Goal: Task Accomplishment & Management: Use online tool/utility

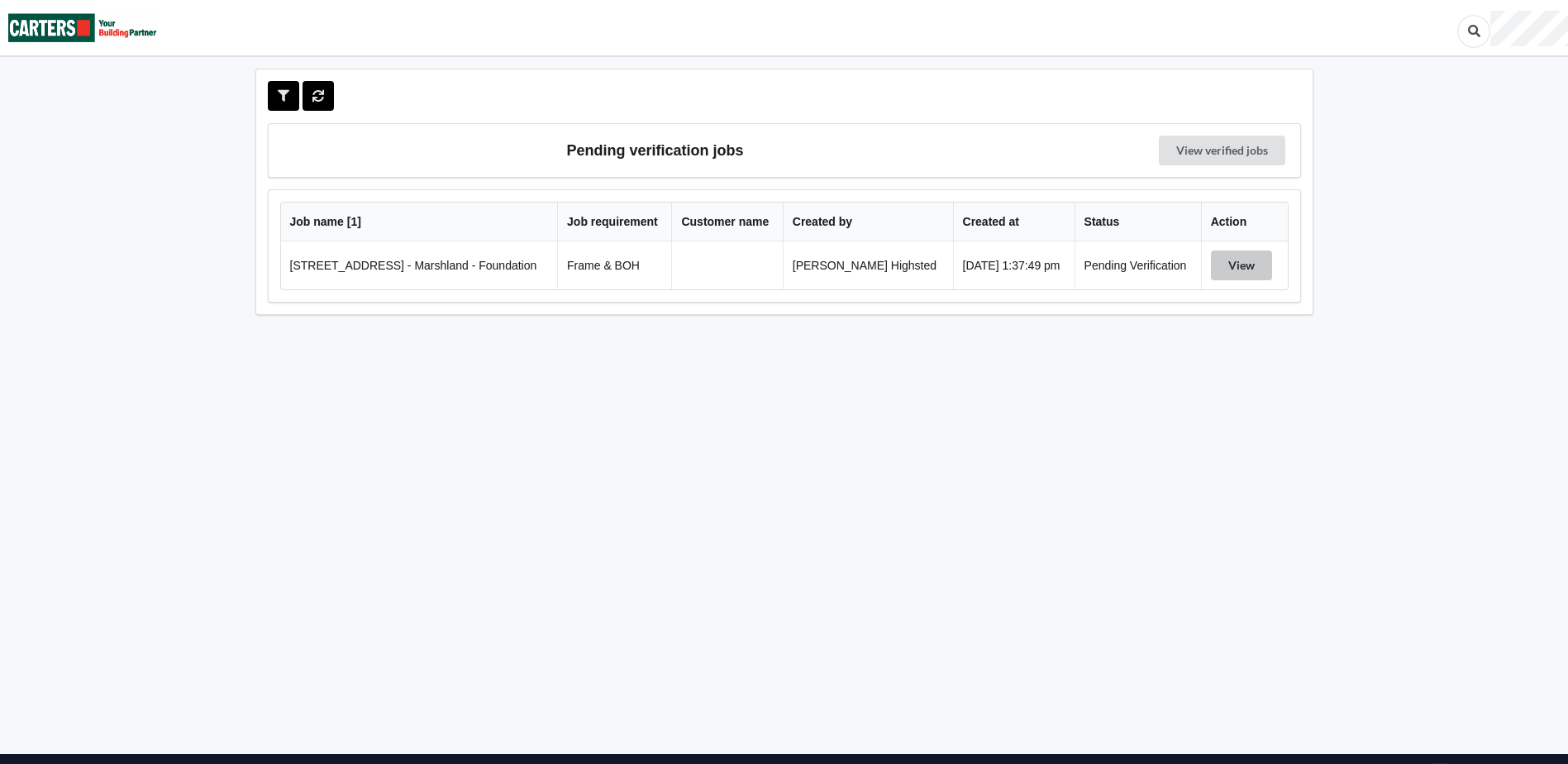
click at [1214, 263] on button "View" at bounding box center [1241, 265] width 61 height 30
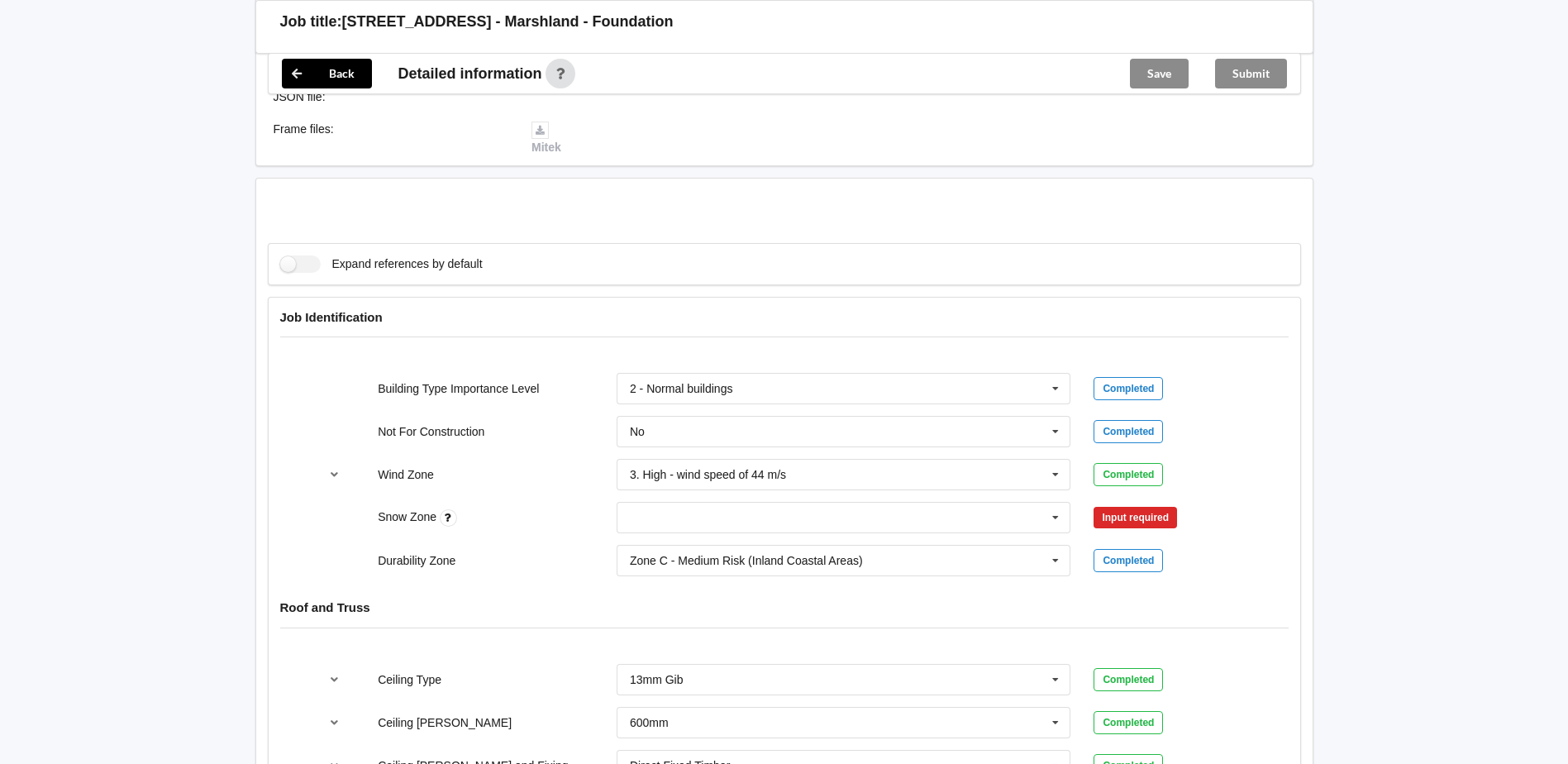
scroll to position [662, 0]
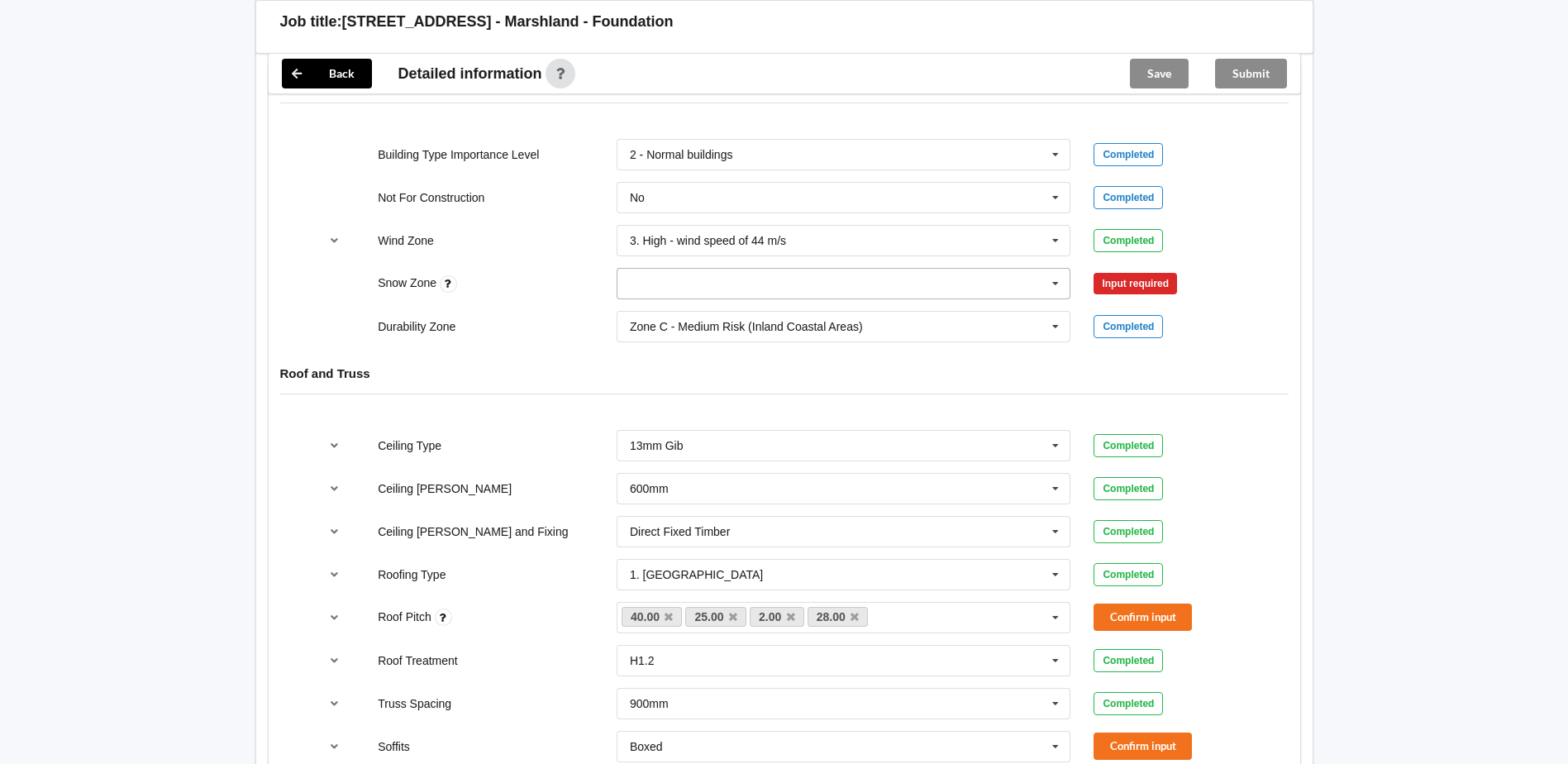
click at [1043, 283] on icon at bounding box center [1055, 284] width 25 height 31
click at [630, 436] on div "N4" at bounding box center [844, 436] width 453 height 31
click at [1122, 278] on button "Confirm input" at bounding box center [1142, 284] width 98 height 28
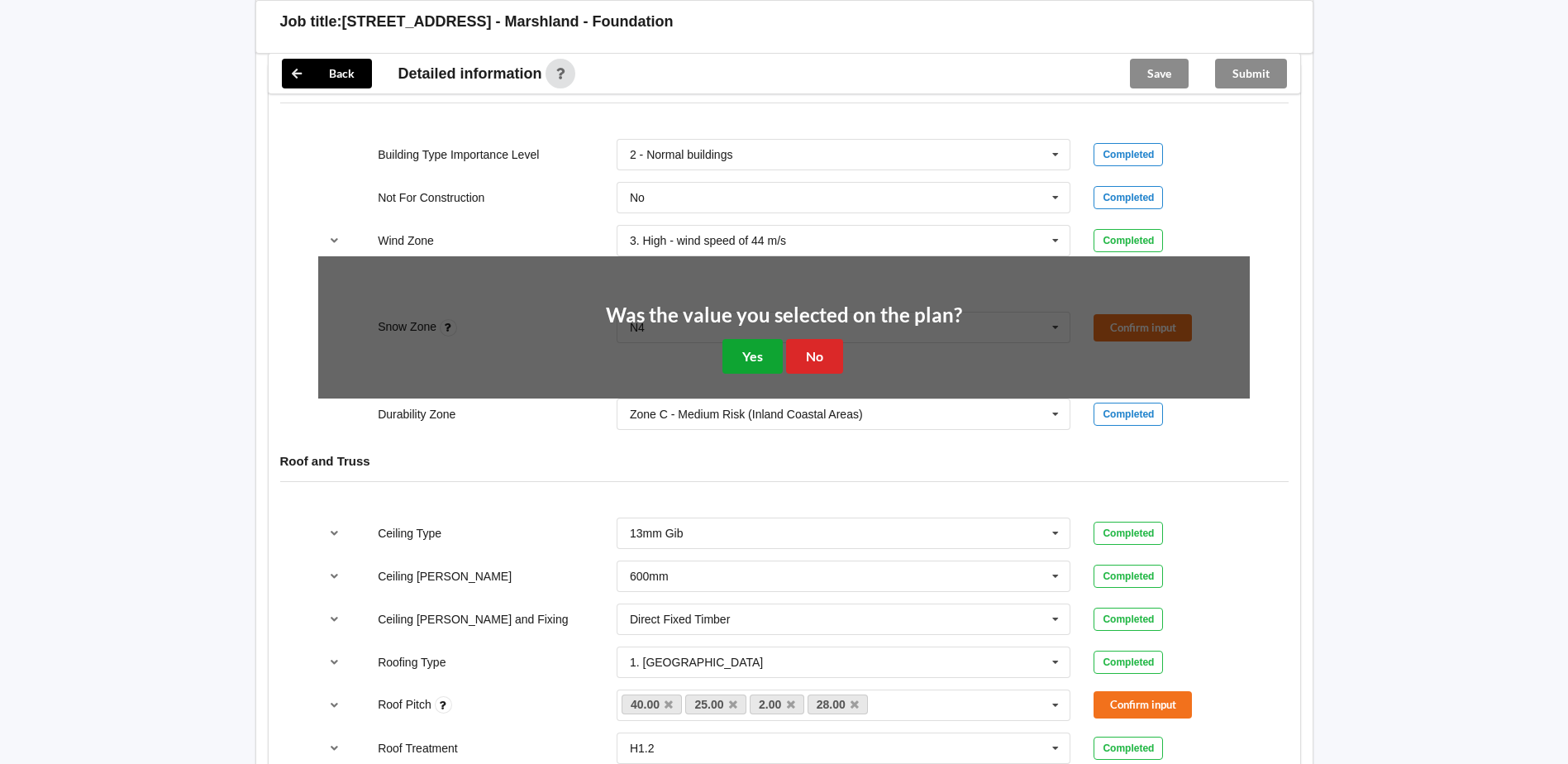
click at [747, 353] on button "Yes" at bounding box center [753, 355] width 60 height 34
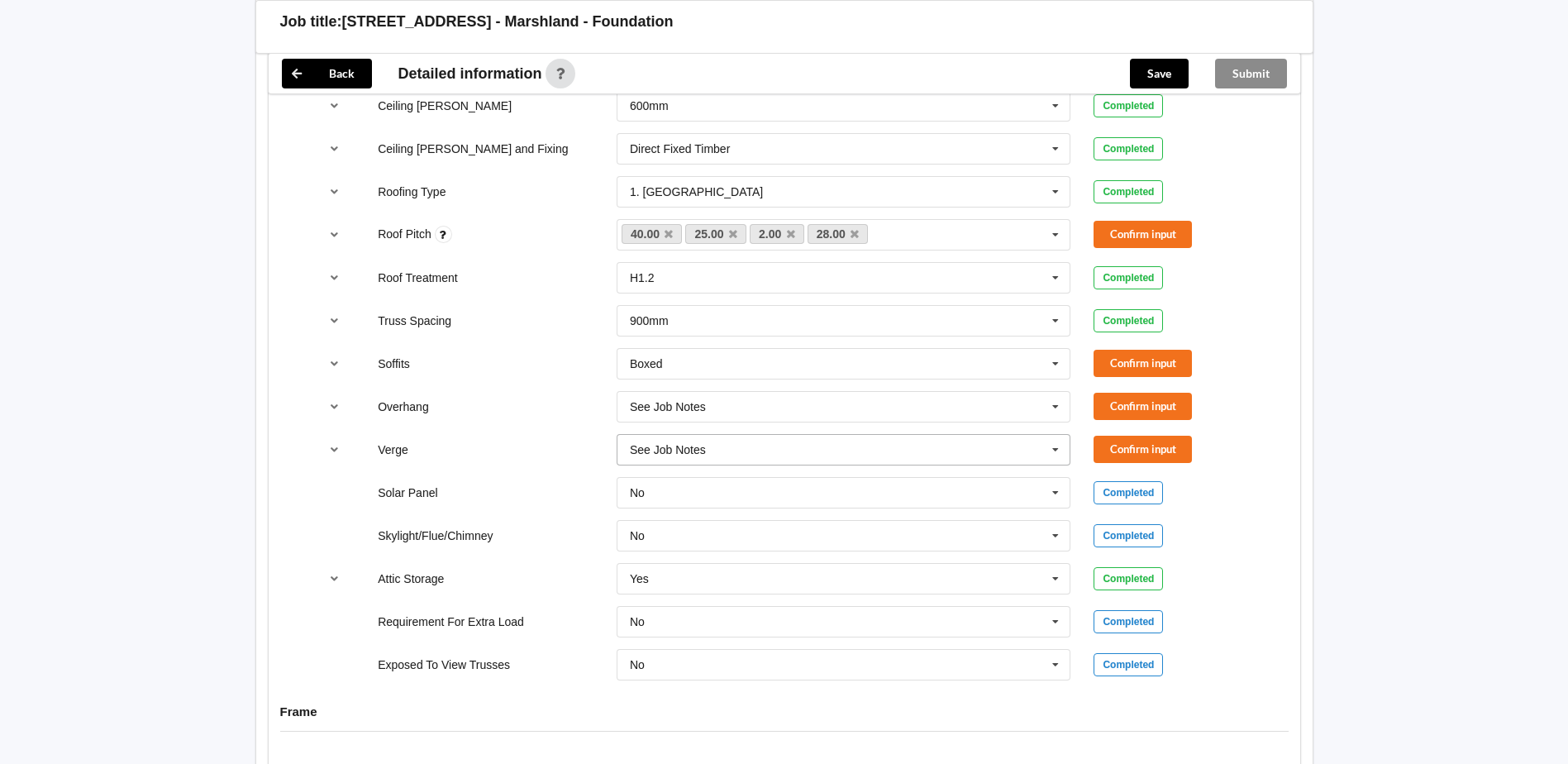
scroll to position [1075, 0]
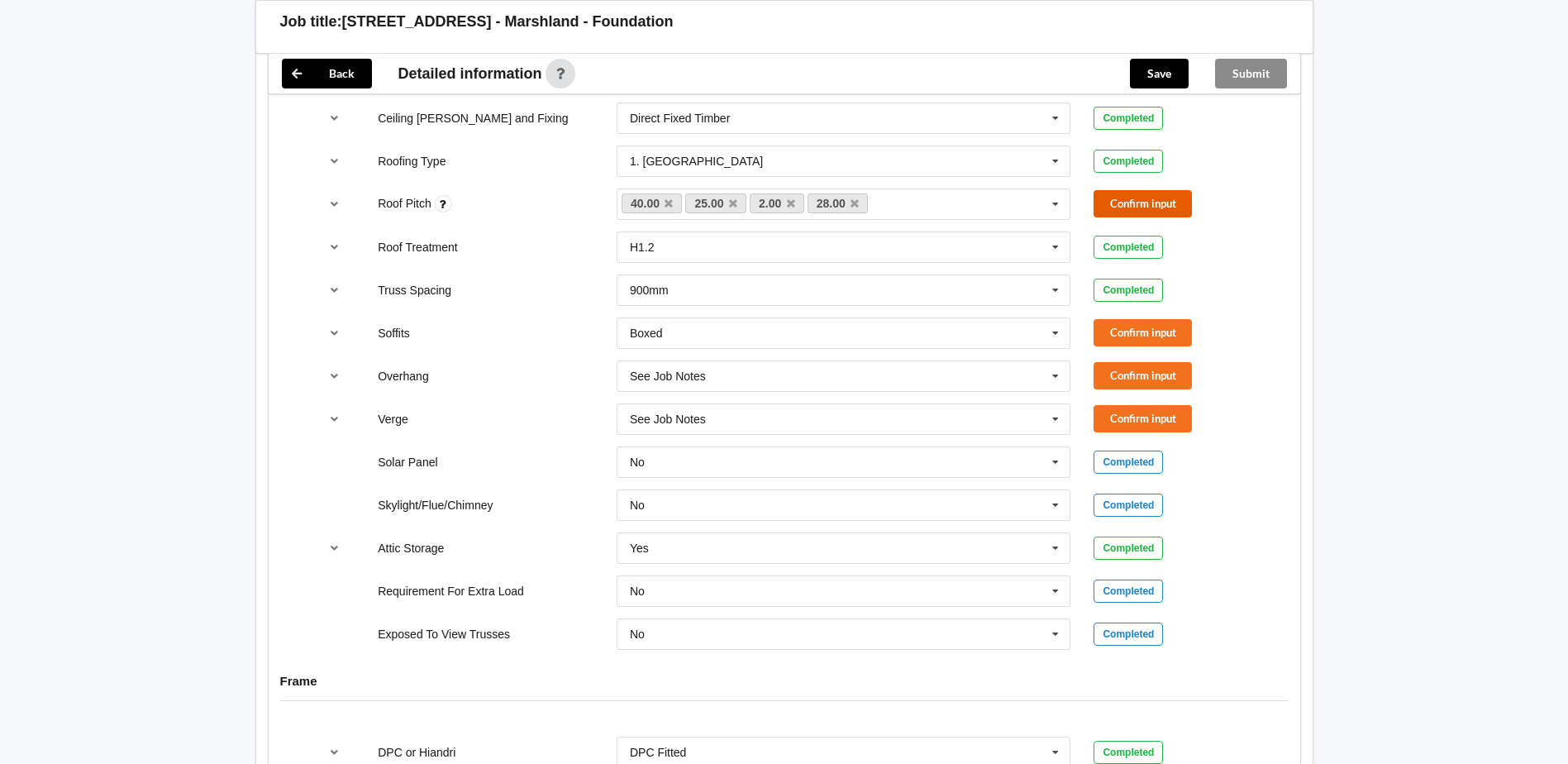
click at [1144, 196] on button "Confirm input" at bounding box center [1142, 204] width 98 height 28
click at [1126, 327] on button "Confirm input" at bounding box center [1142, 333] width 98 height 28
click at [1129, 381] on button "Confirm input" at bounding box center [1142, 376] width 98 height 28
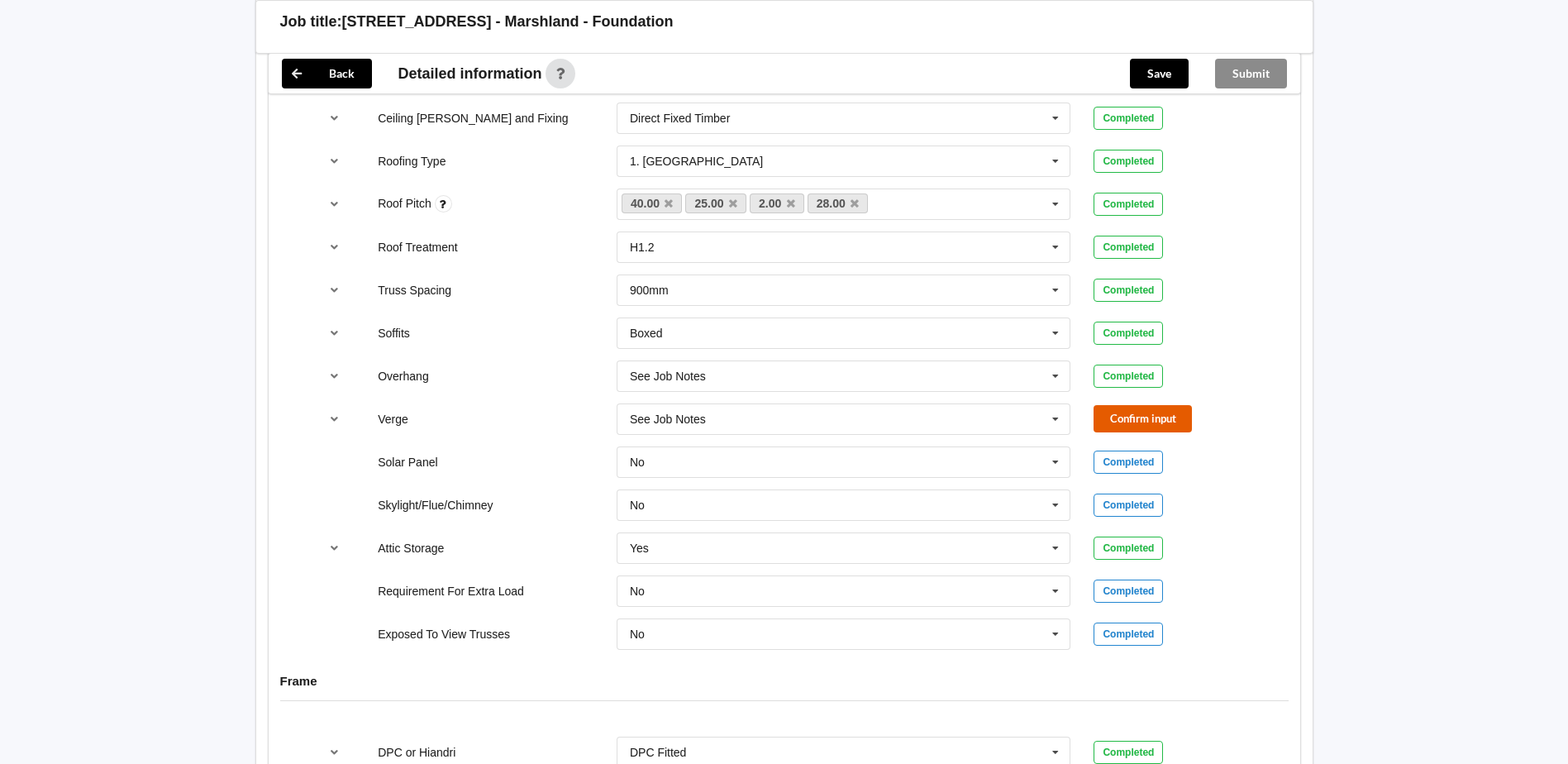
click at [1130, 419] on button "Confirm input" at bounding box center [1142, 419] width 98 height 28
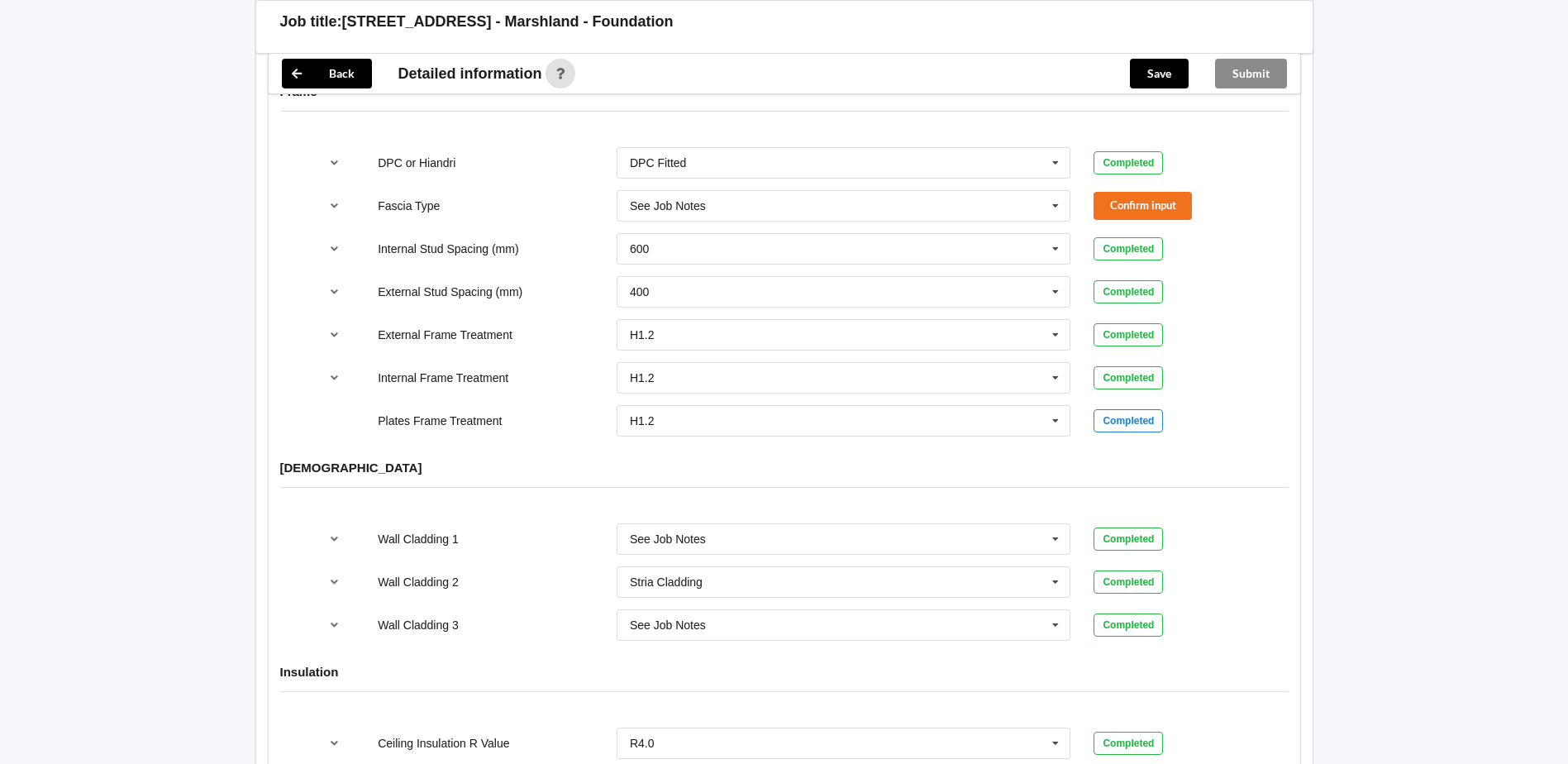
scroll to position [1405, 0]
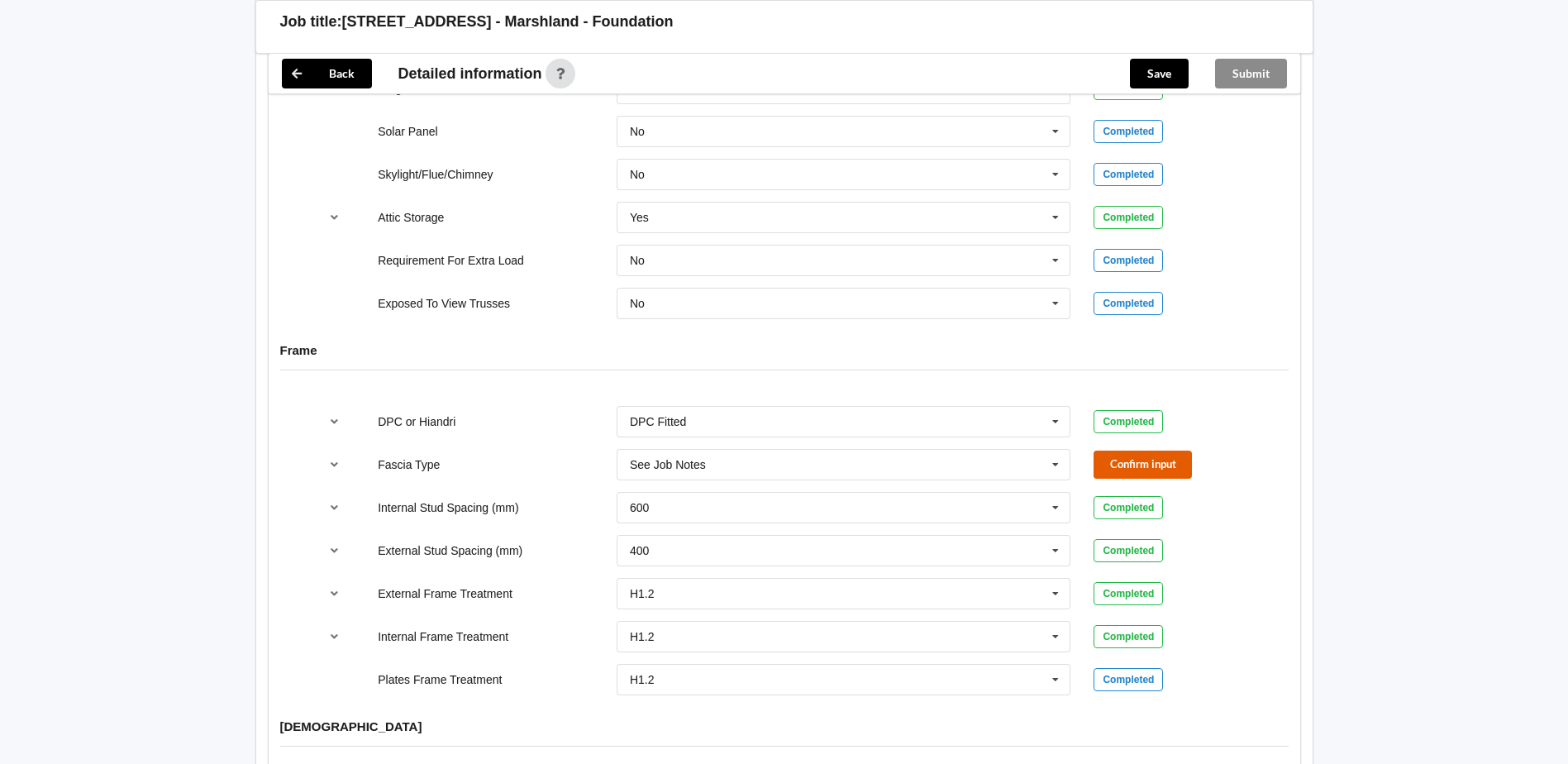
click at [1135, 460] on button "Confirm input" at bounding box center [1142, 465] width 98 height 28
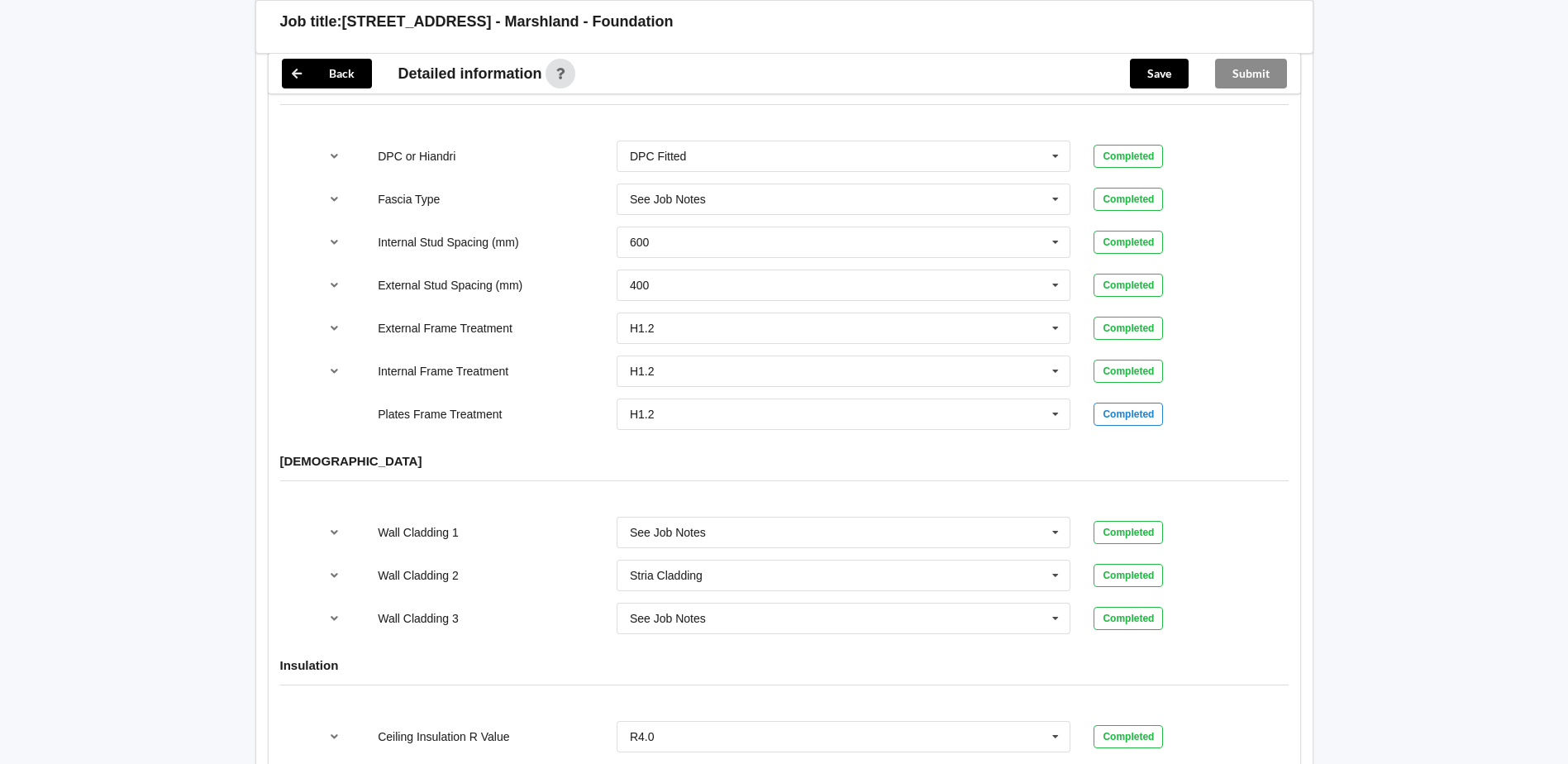
scroll to position [1984, 0]
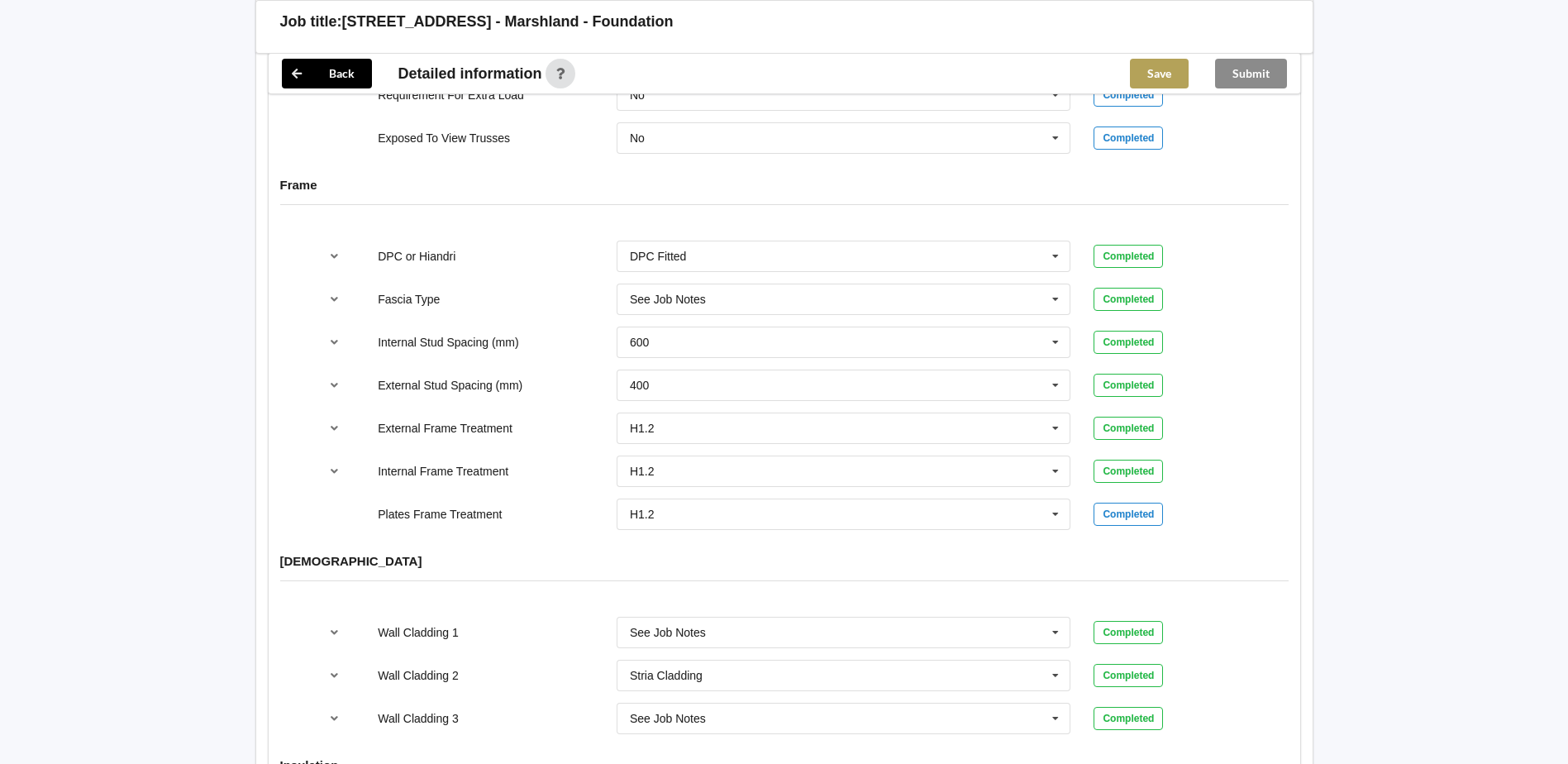
click at [1163, 74] on button "Save" at bounding box center [1159, 73] width 58 height 30
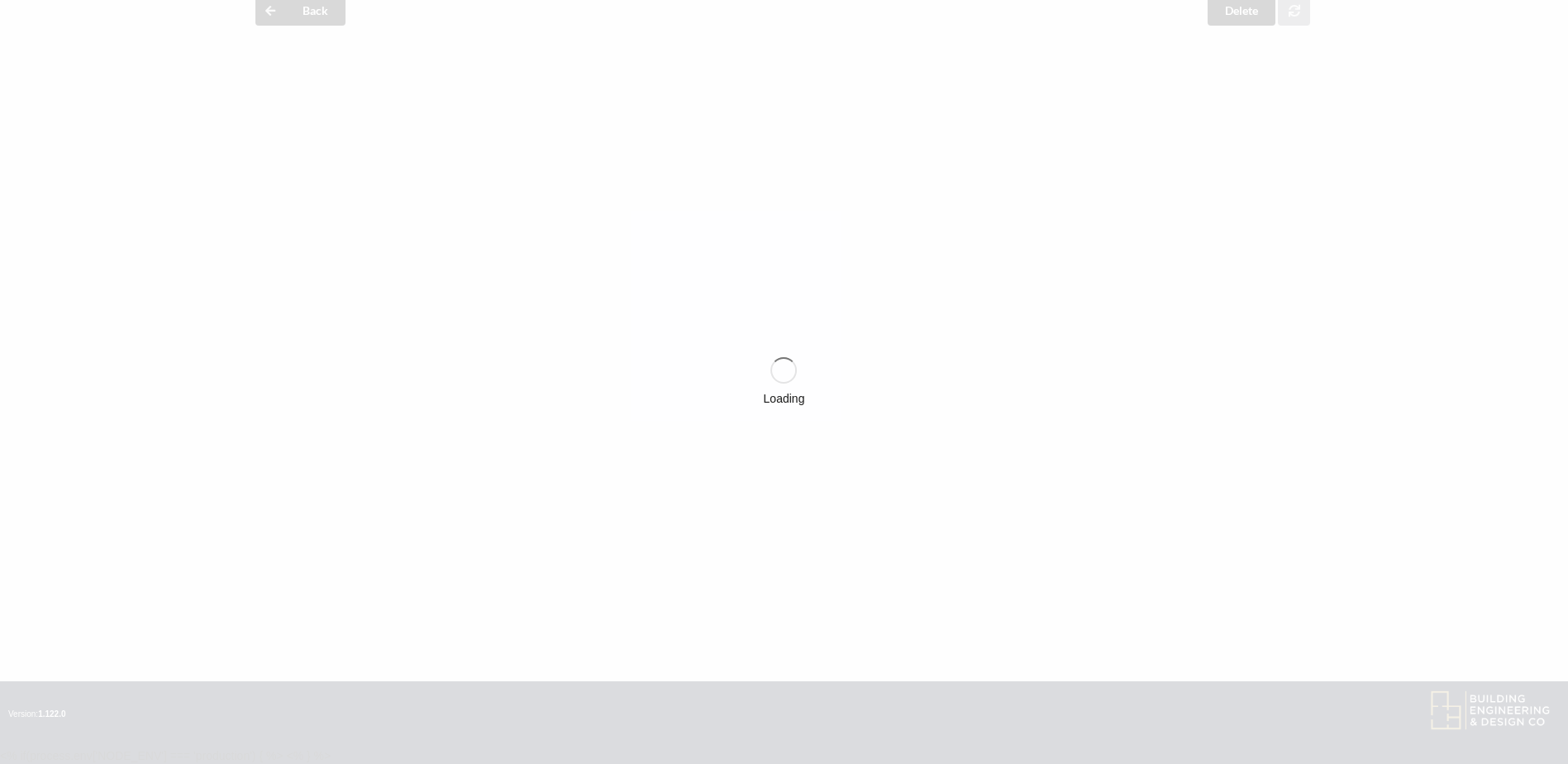
scroll to position [1570, 0]
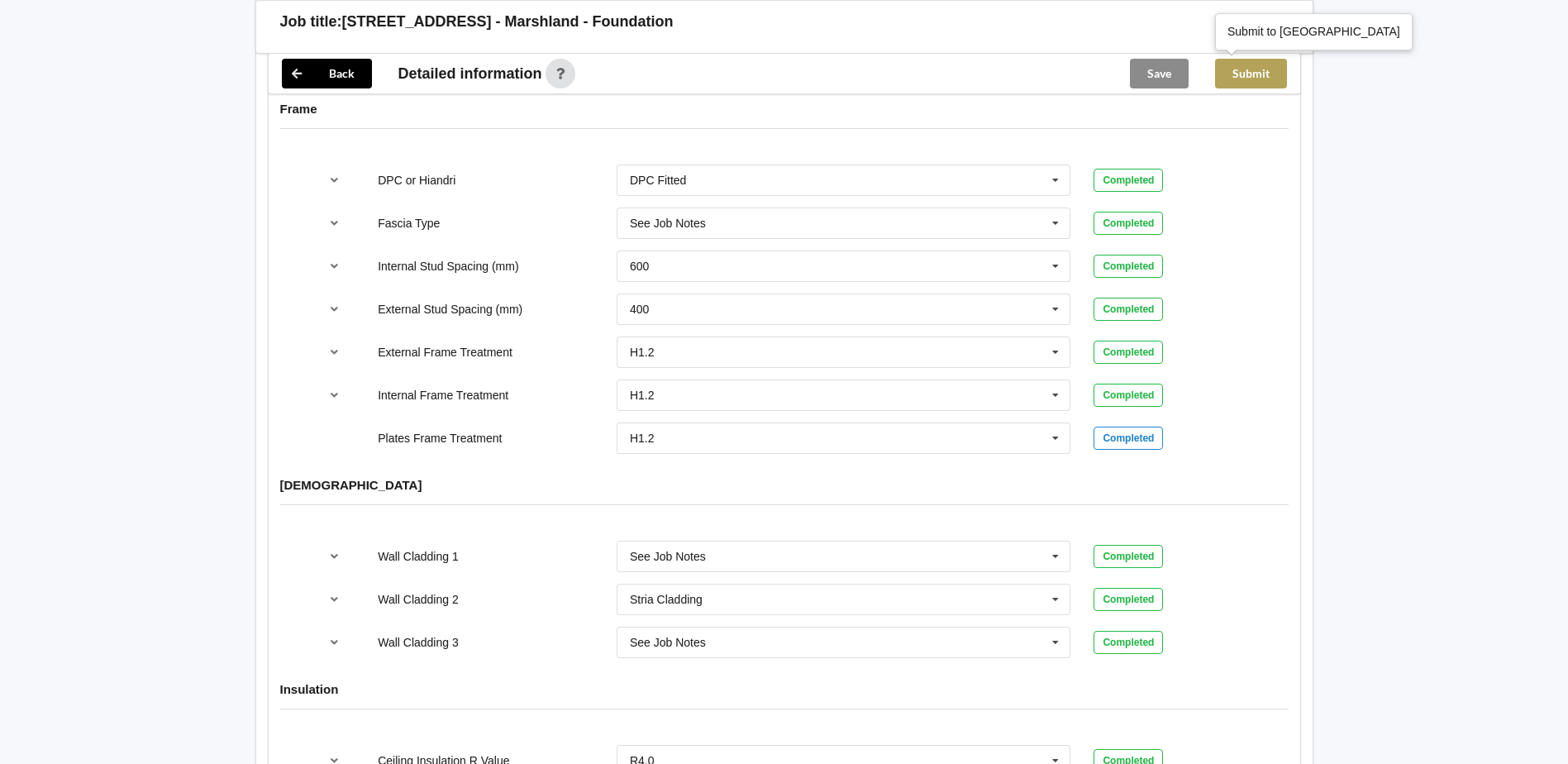
click at [1262, 77] on button "Submit" at bounding box center [1251, 73] width 72 height 30
